Goal: Browse casually: Explore the website without a specific task or goal

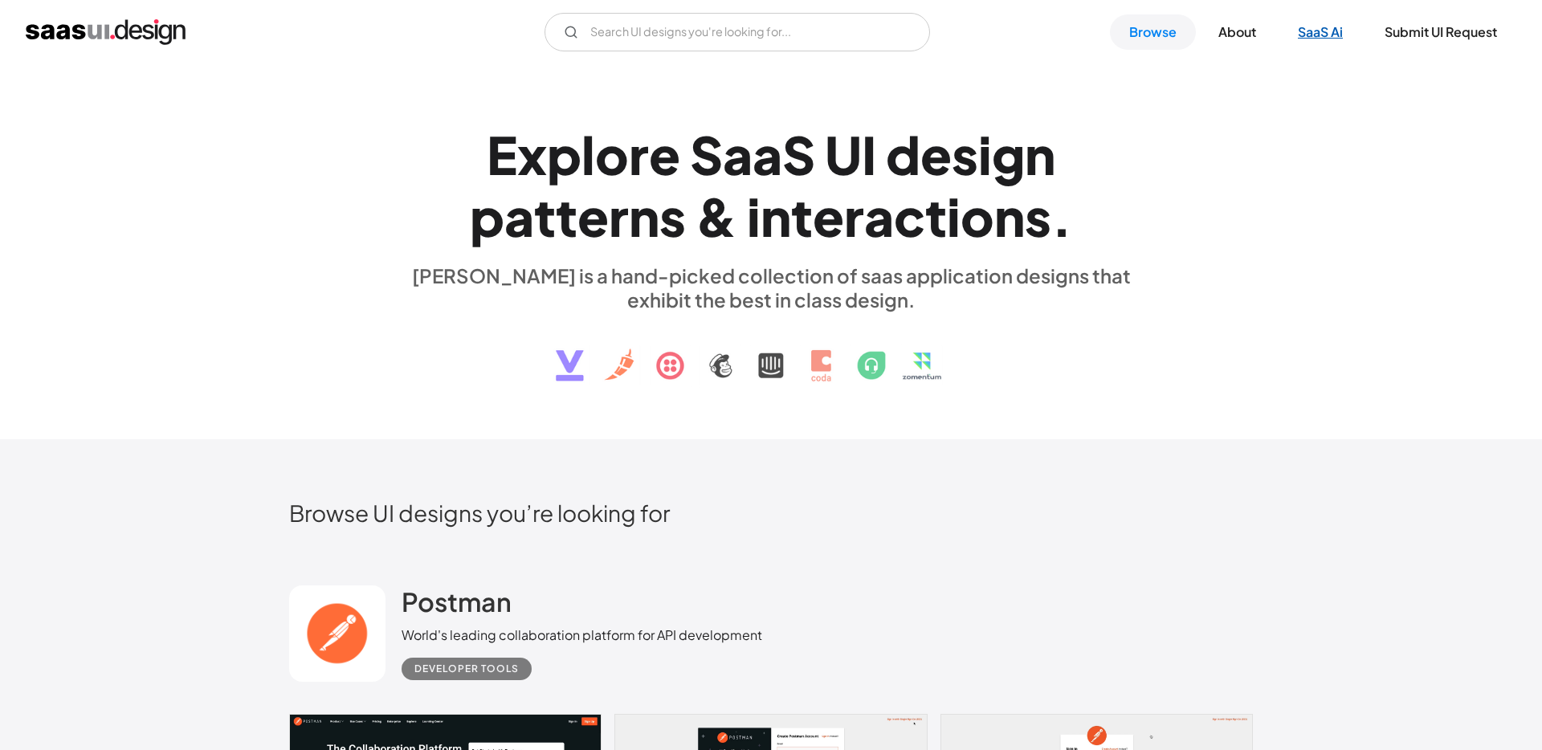
click at [1334, 31] on link "SaaS Ai" at bounding box center [1321, 31] width 84 height 35
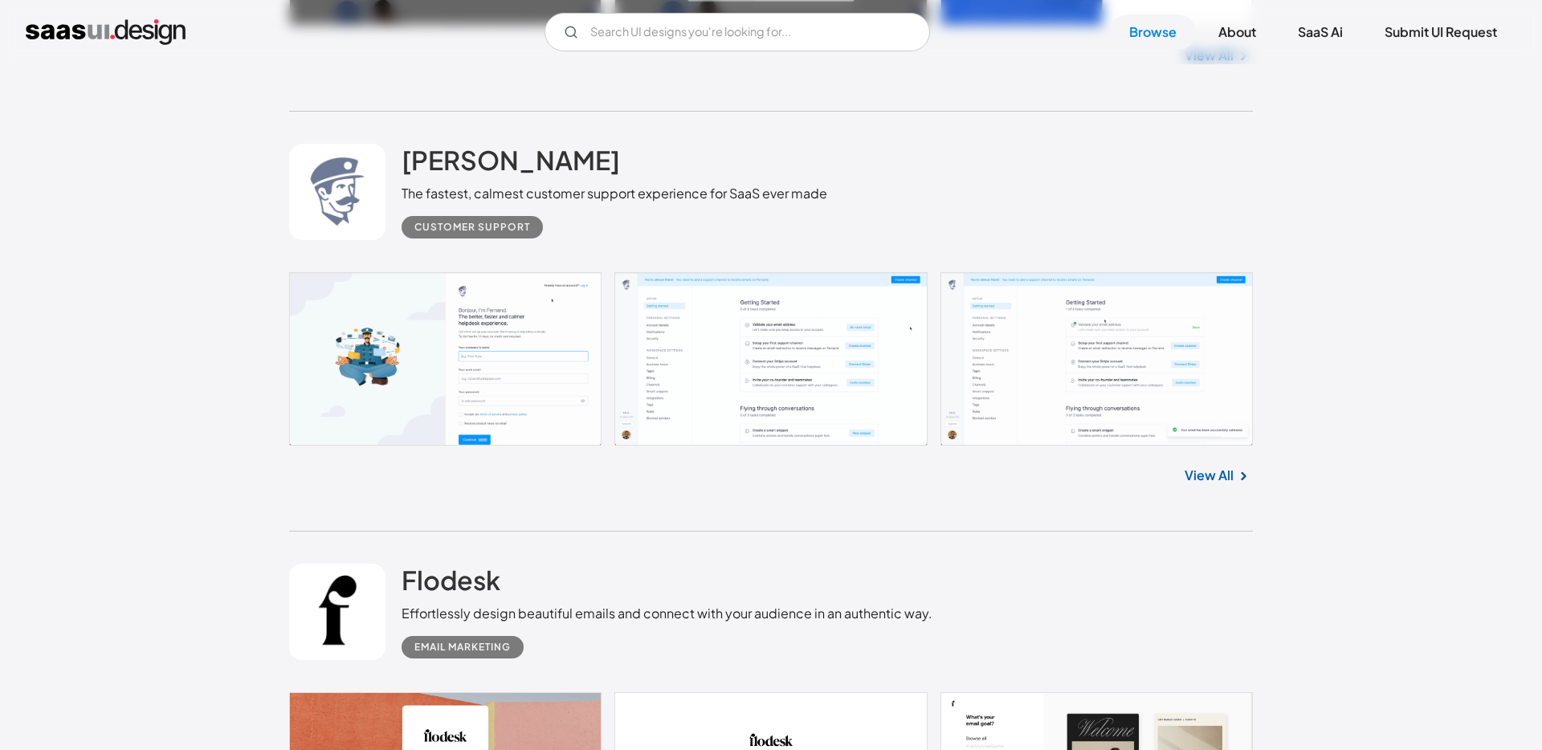
scroll to position [6775, 0]
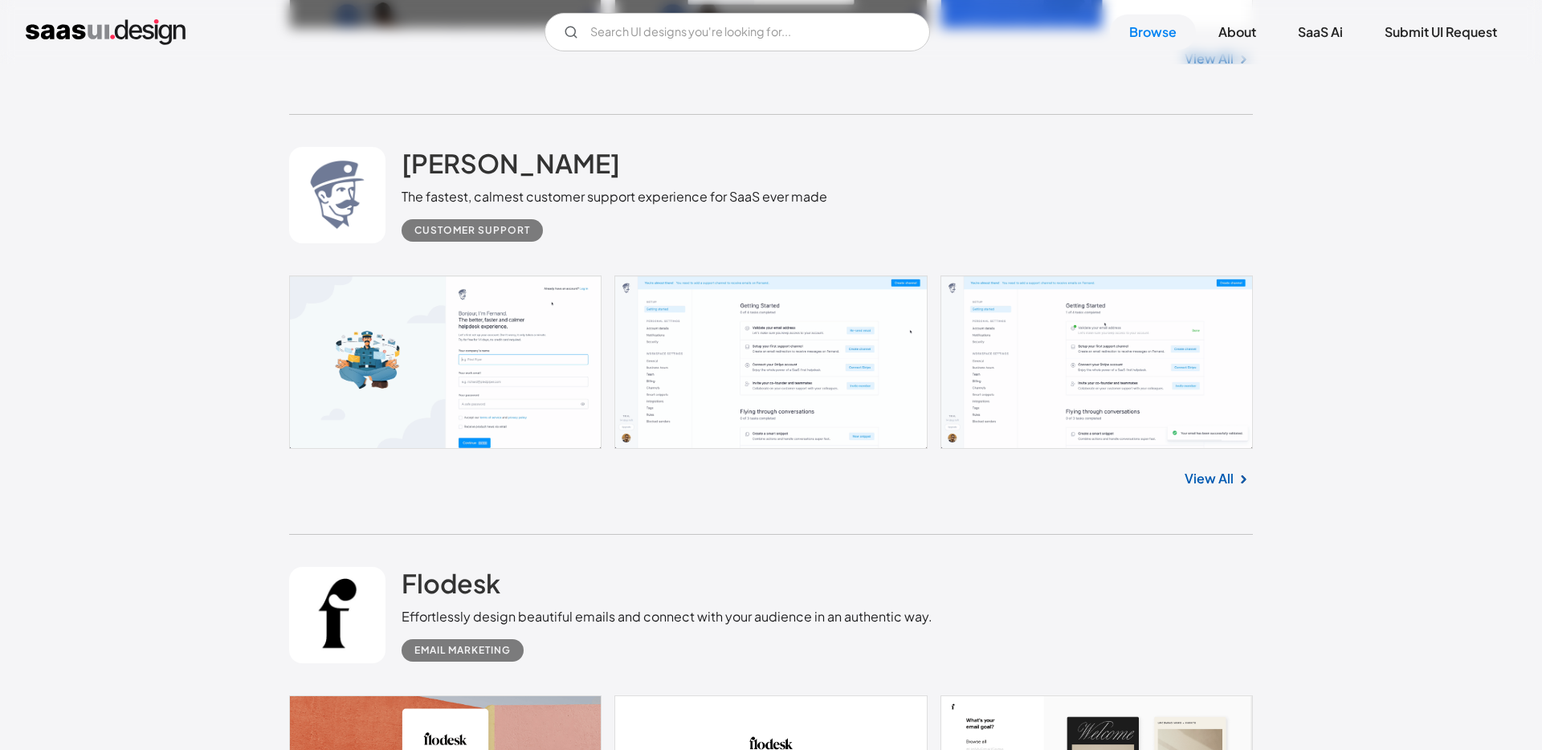
click at [623, 337] on link at bounding box center [771, 361] width 964 height 173
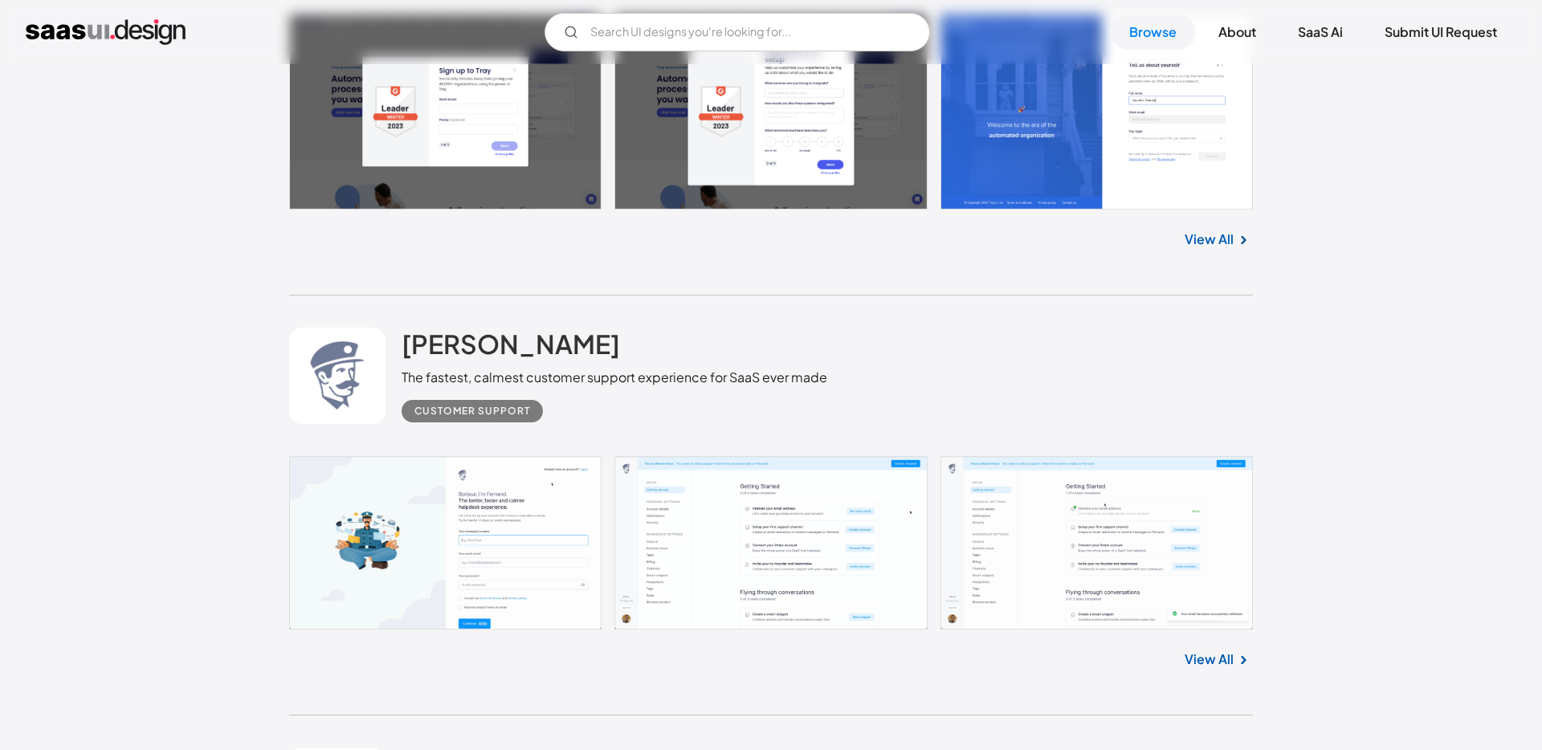
scroll to position [6597, 0]
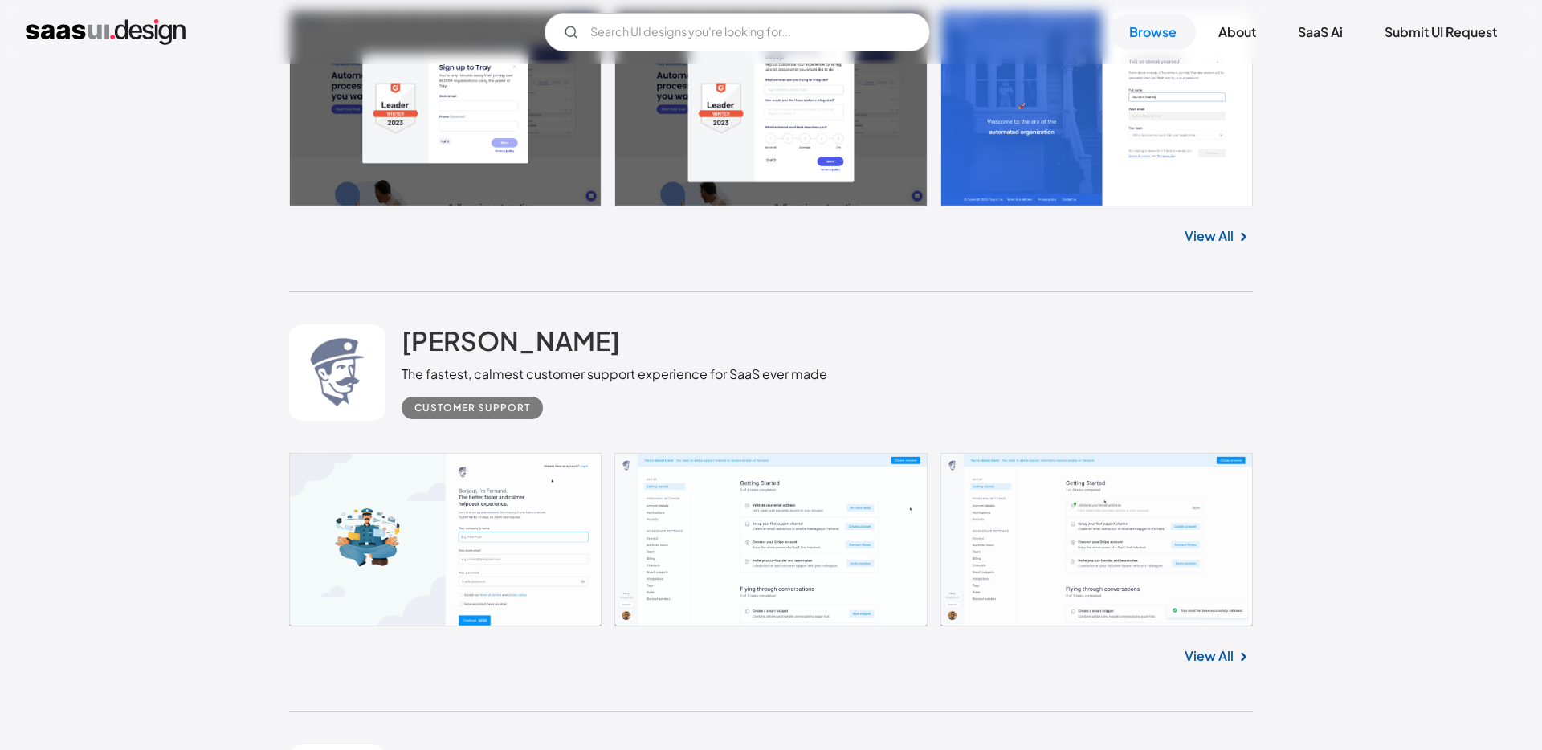
click at [413, 520] on link at bounding box center [771, 539] width 964 height 173
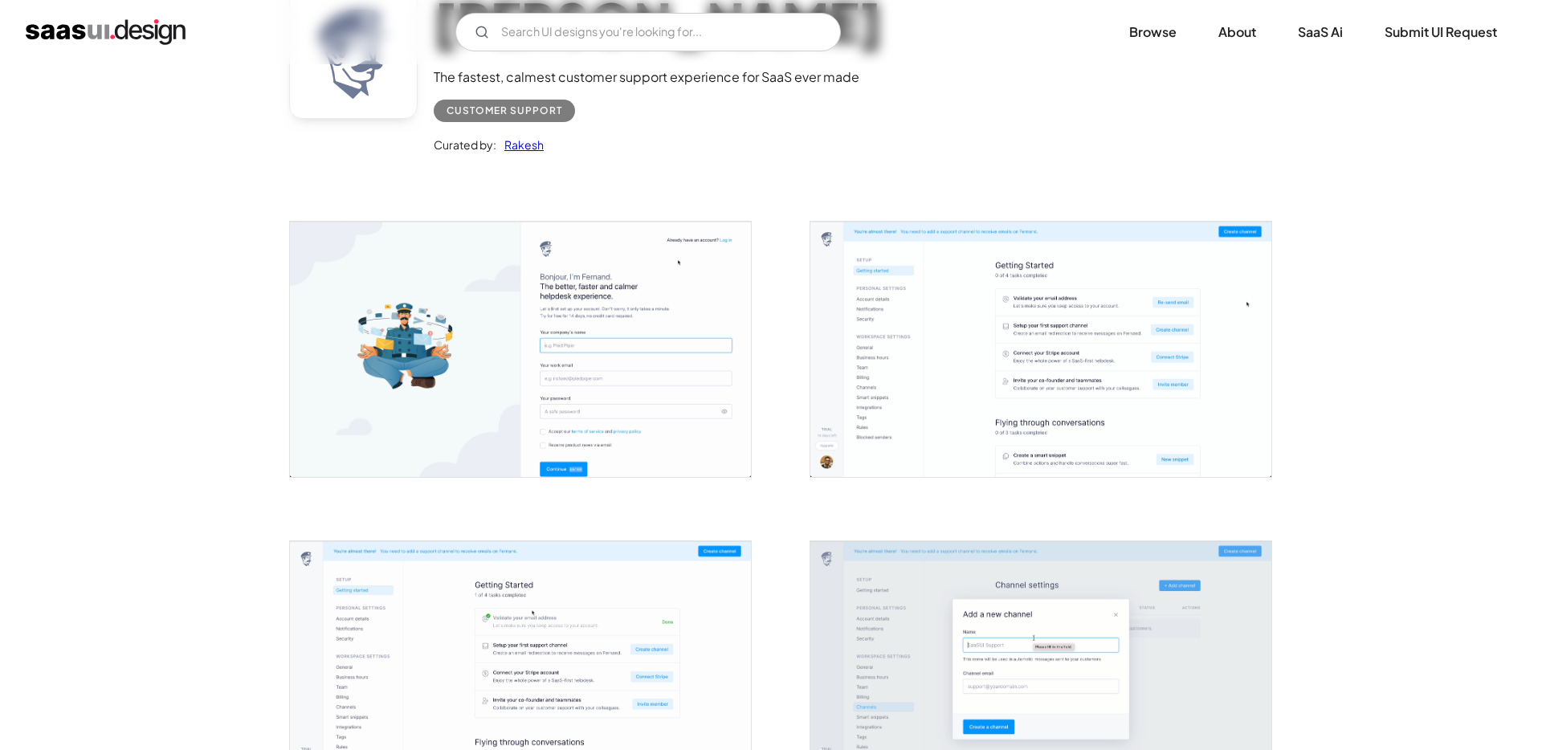
scroll to position [160, 0]
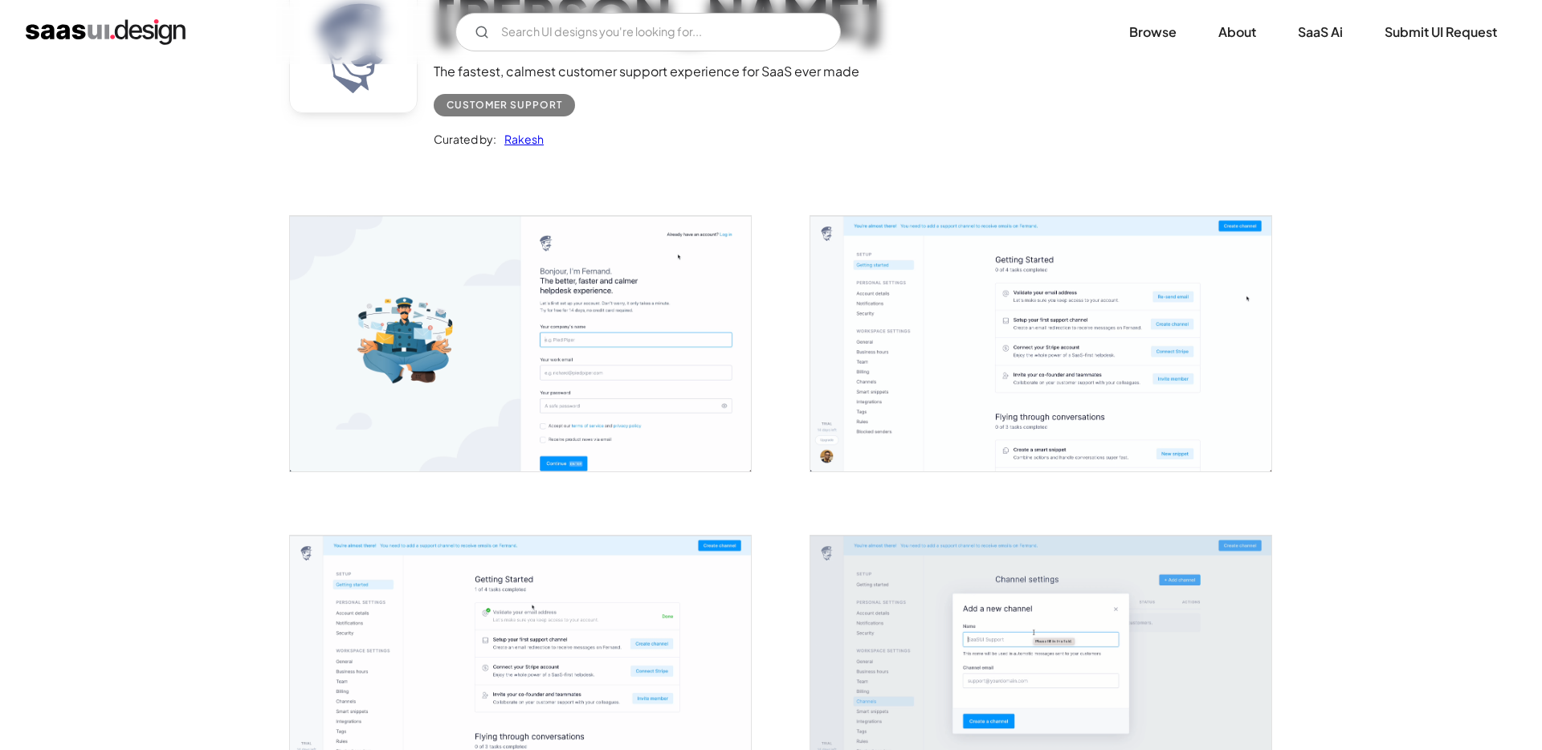
click at [886, 390] on img "open lightbox" at bounding box center [1040, 343] width 461 height 255
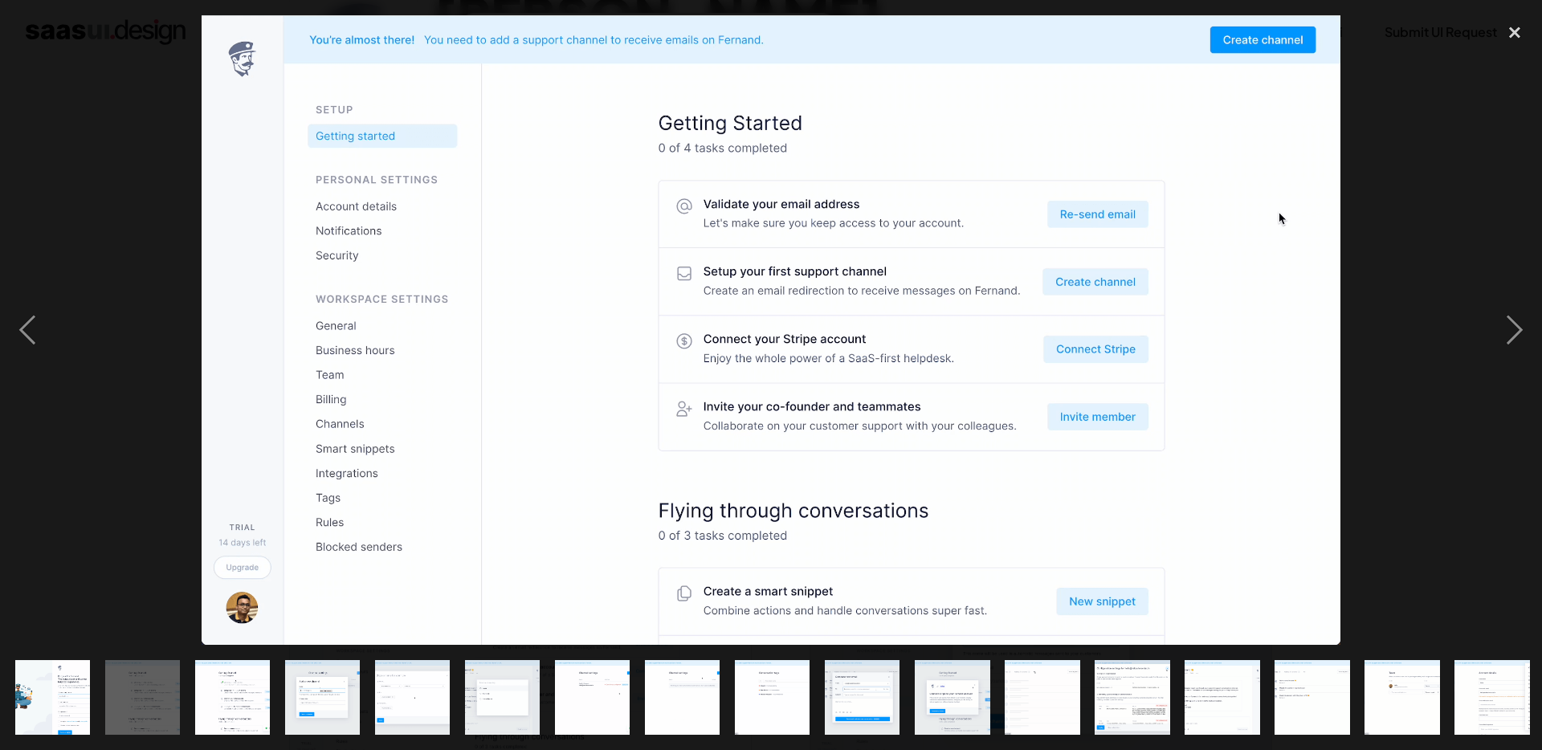
click at [1436, 266] on div at bounding box center [771, 330] width 1542 height 630
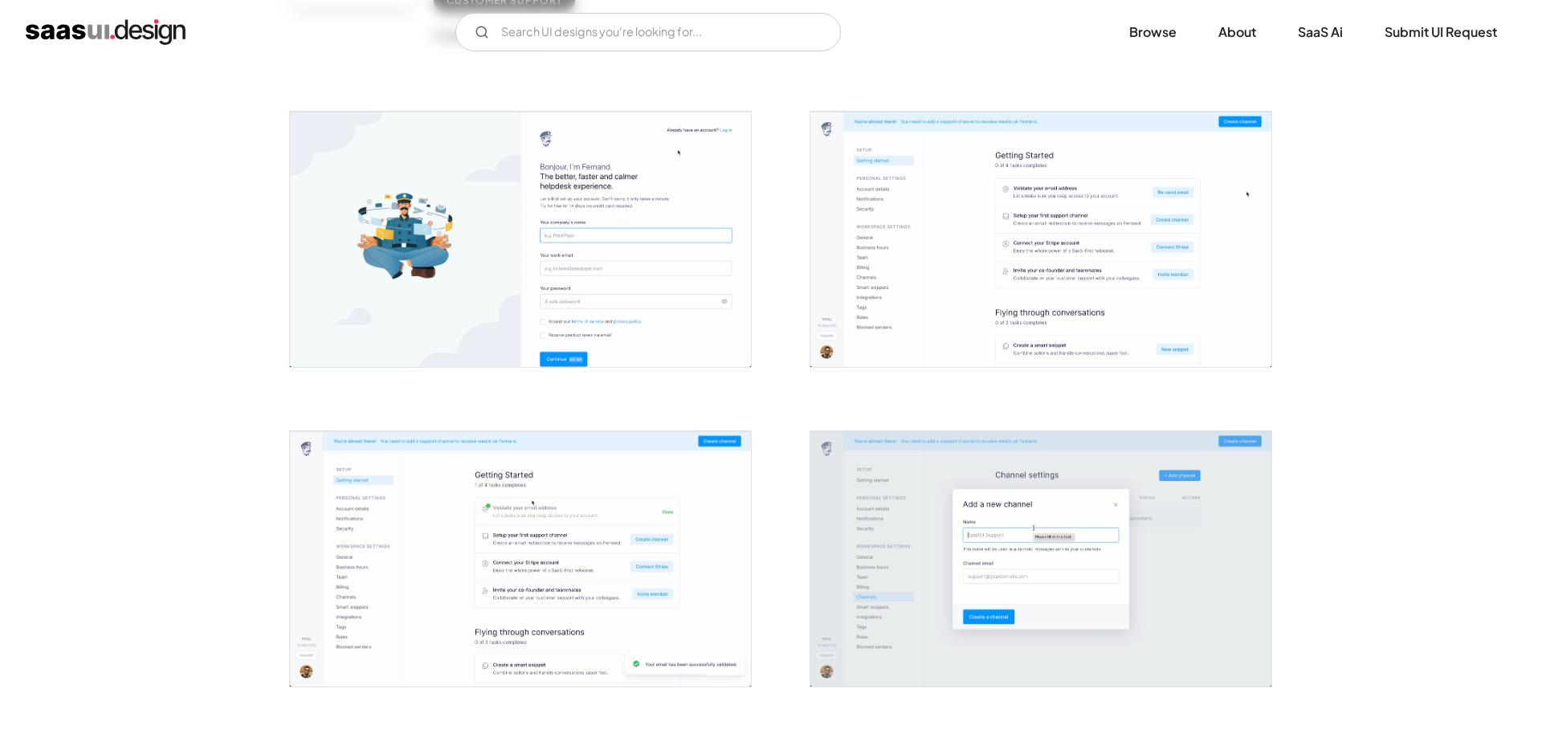
scroll to position [257, 0]
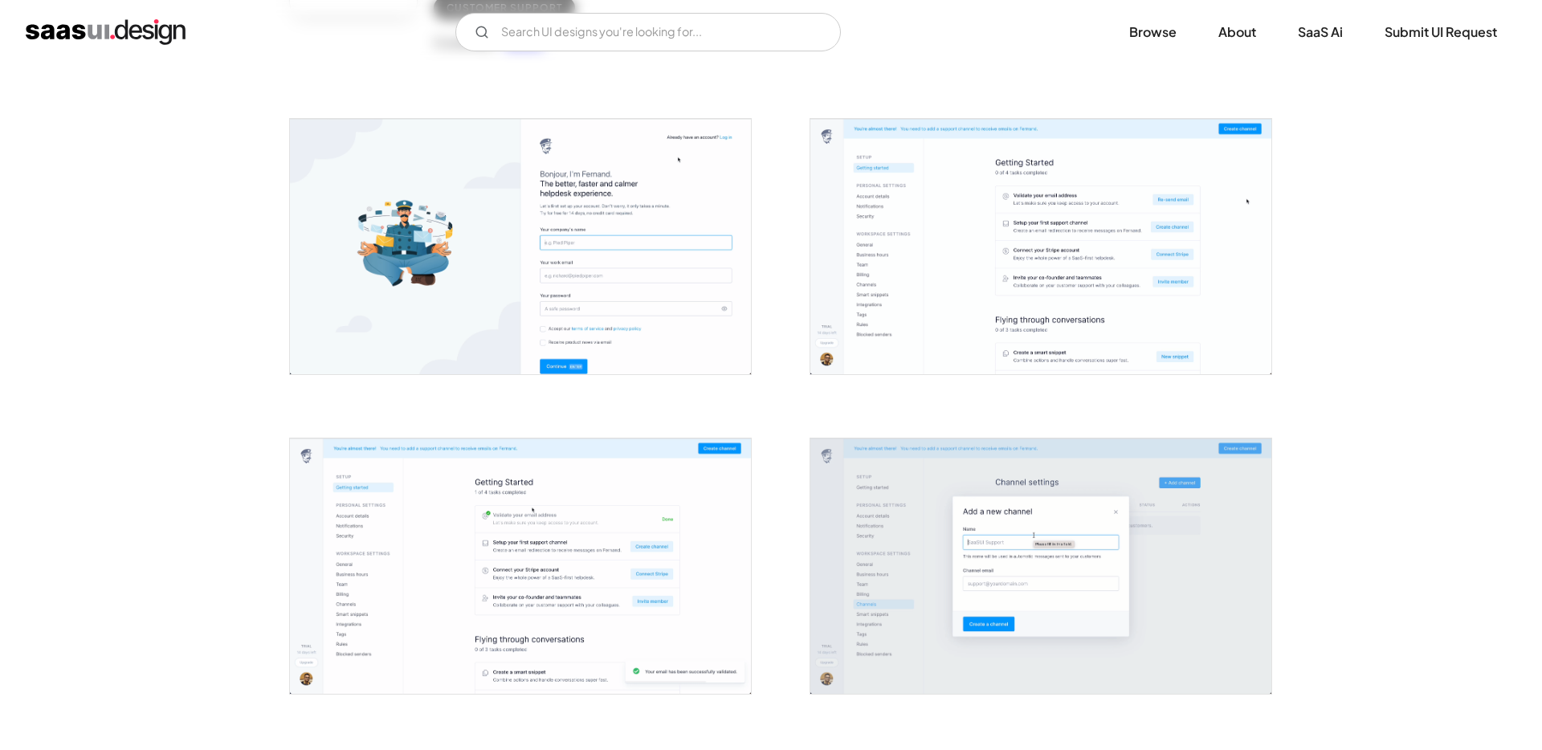
click at [956, 234] on img "open lightbox" at bounding box center [1040, 246] width 461 height 255
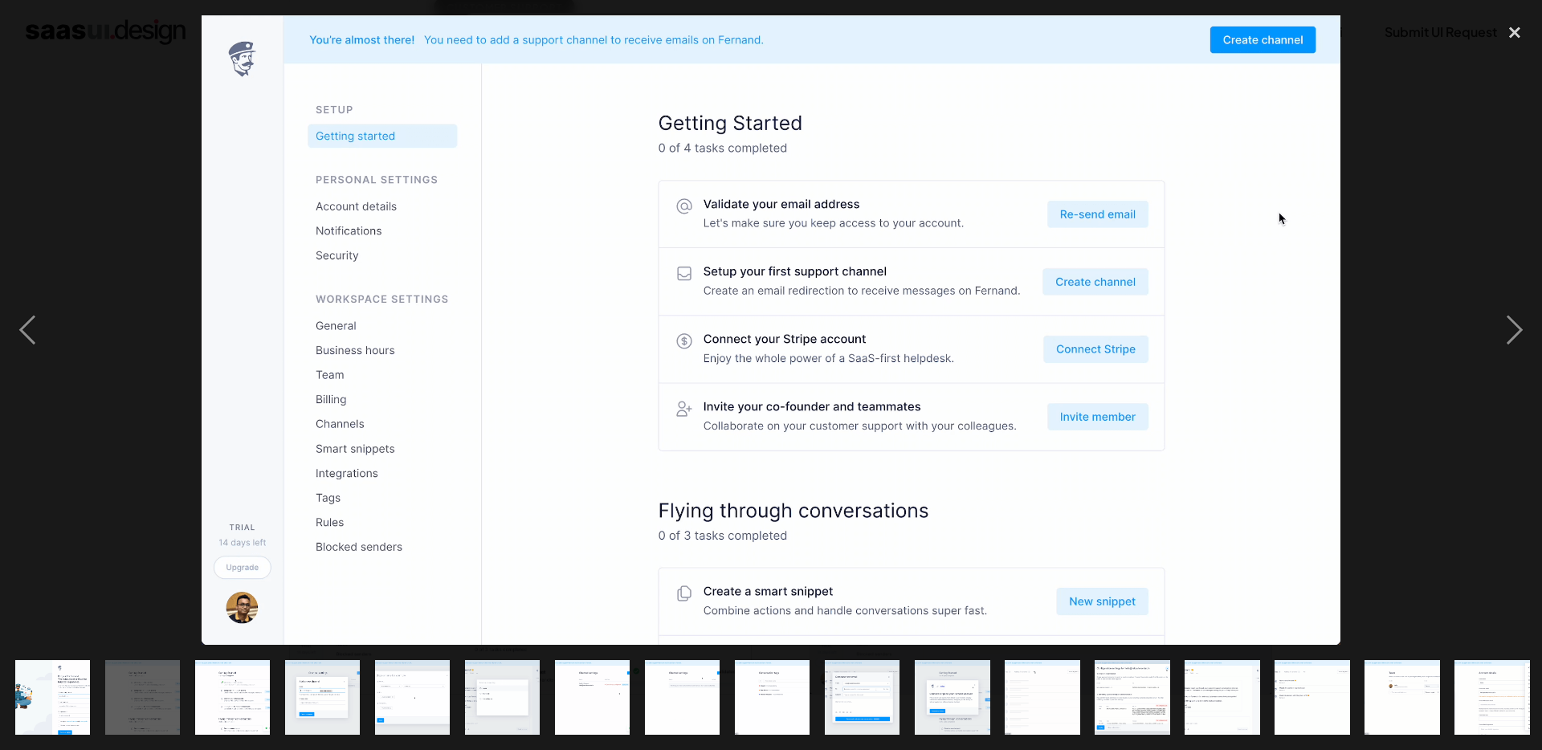
click at [1358, 321] on div at bounding box center [771, 330] width 1542 height 630
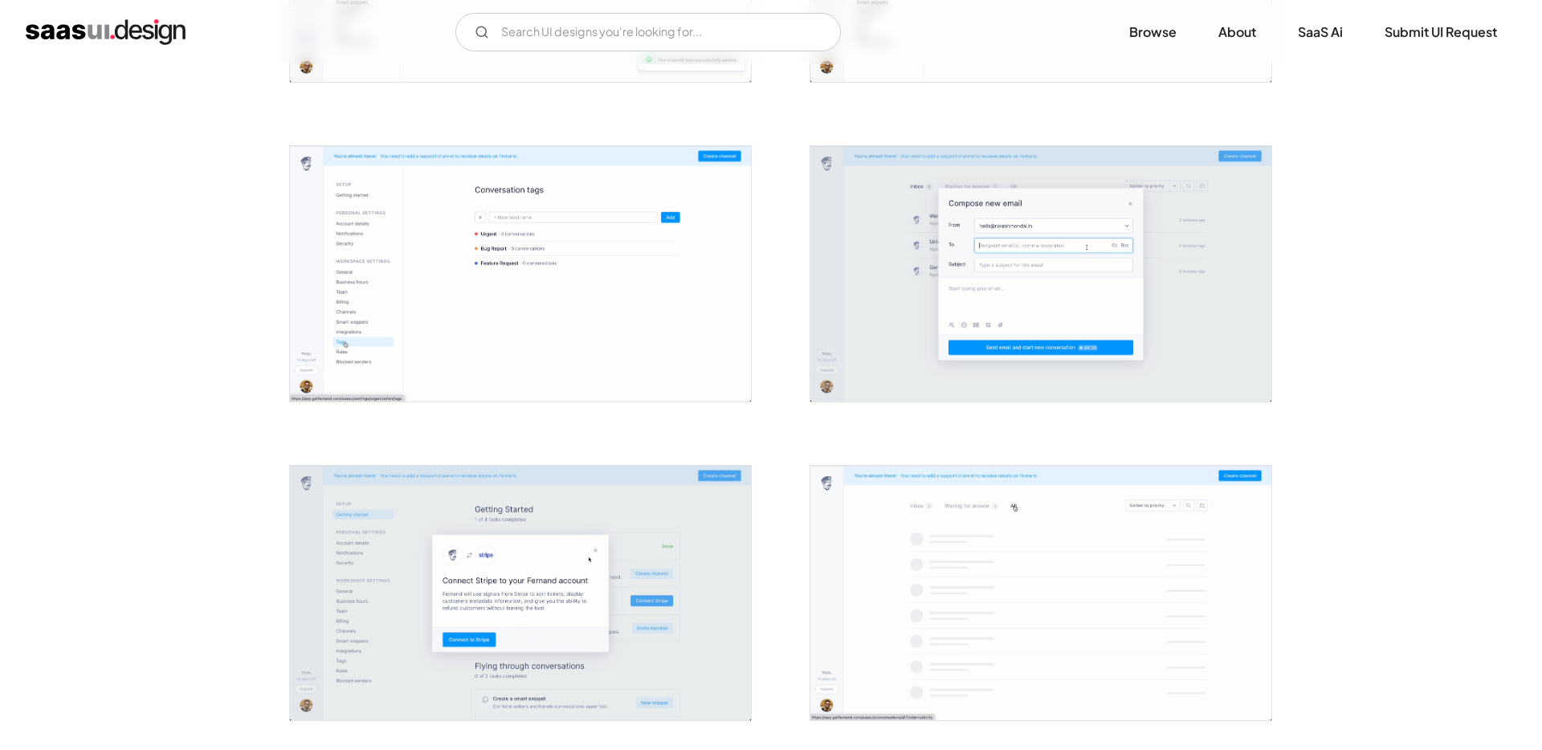
scroll to position [1524, 0]
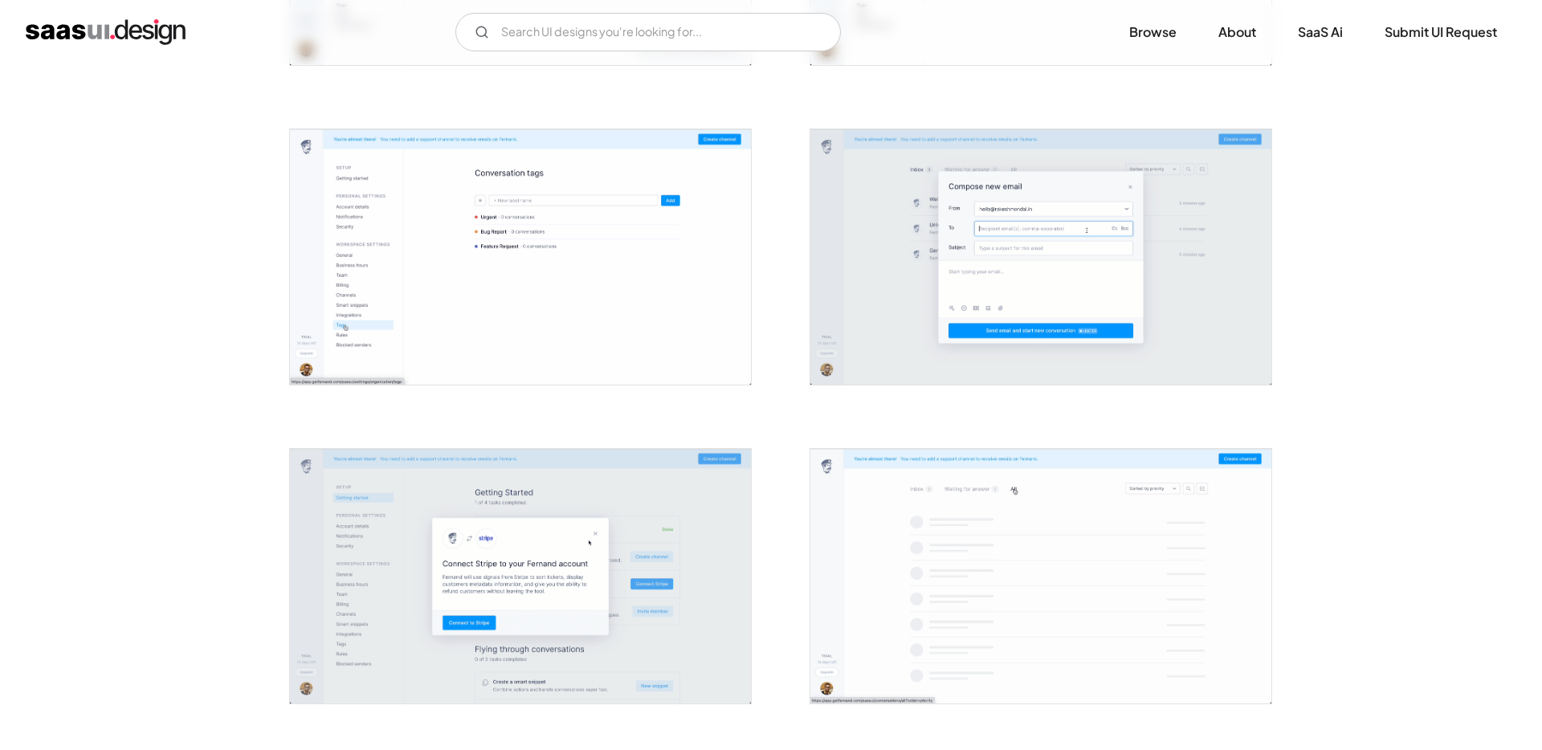
click at [247, 313] on div "Back Fernand The fastest, calmest customer support experience for SaaS ever mad…" at bounding box center [771, 288] width 1542 height 3497
